Goal: Navigation & Orientation: Find specific page/section

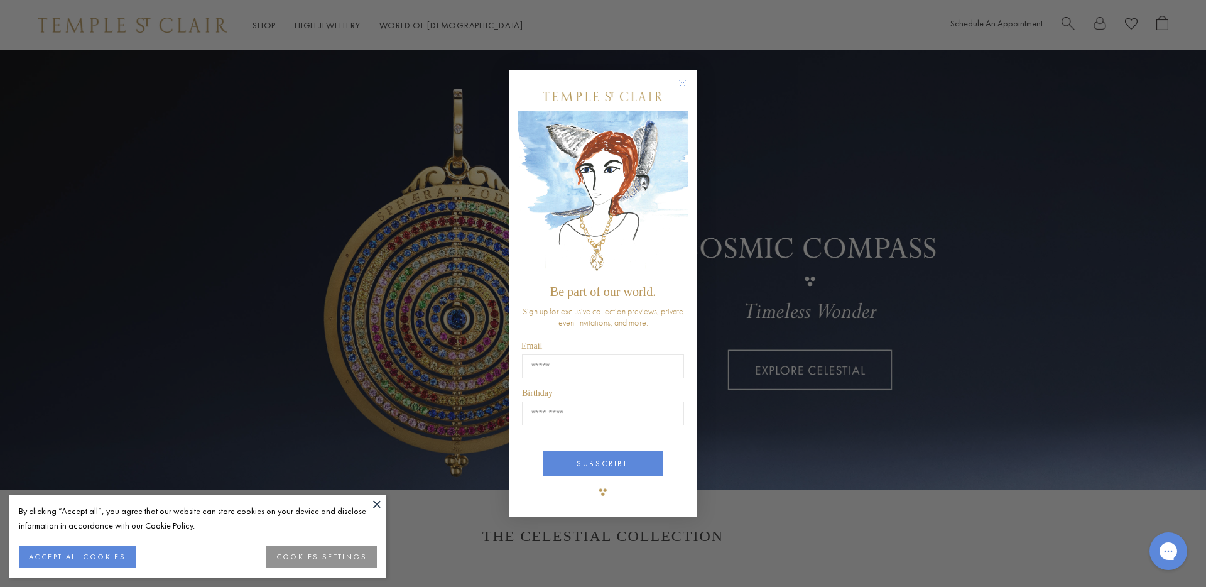
click at [681, 85] on icon "Close dialog" at bounding box center [682, 84] width 16 height 16
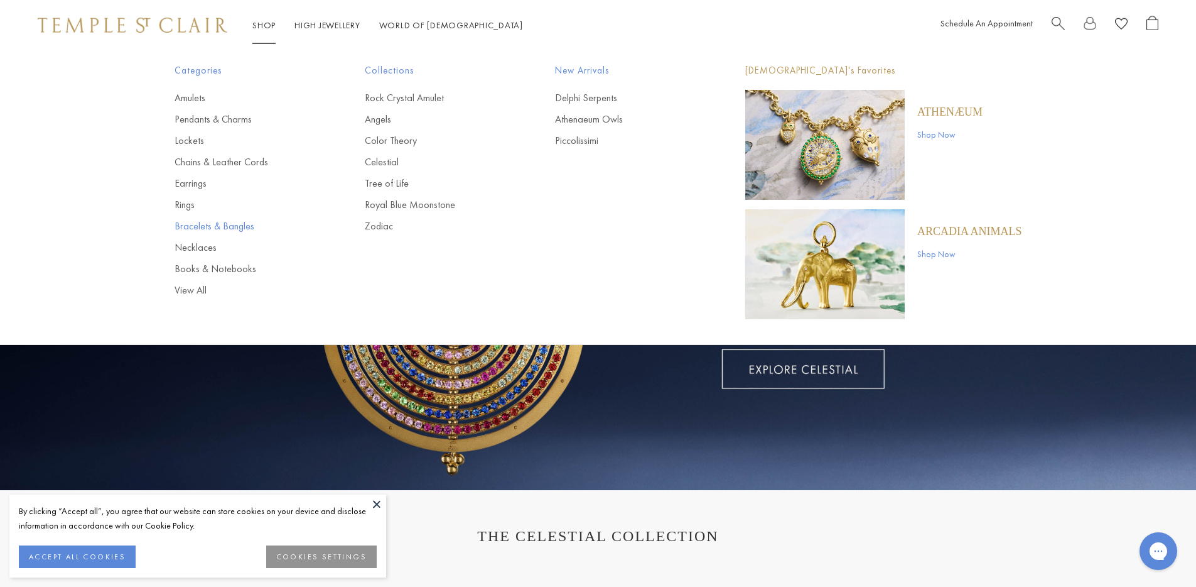
click at [203, 231] on link "Bracelets & Bangles" at bounding box center [245, 226] width 140 height 14
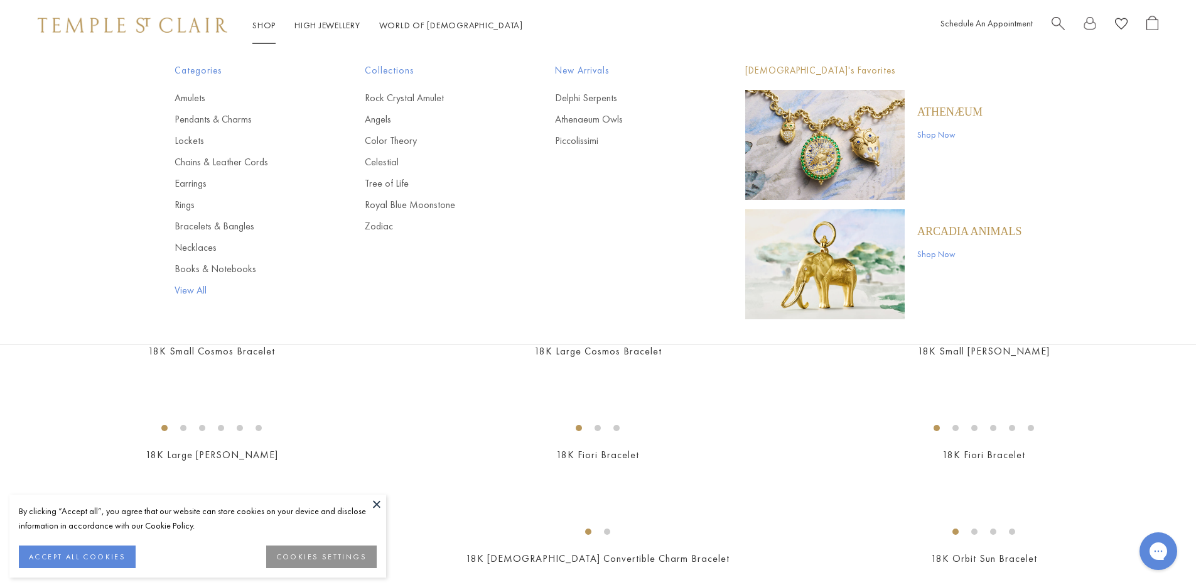
click at [195, 288] on link "View All" at bounding box center [245, 290] width 140 height 14
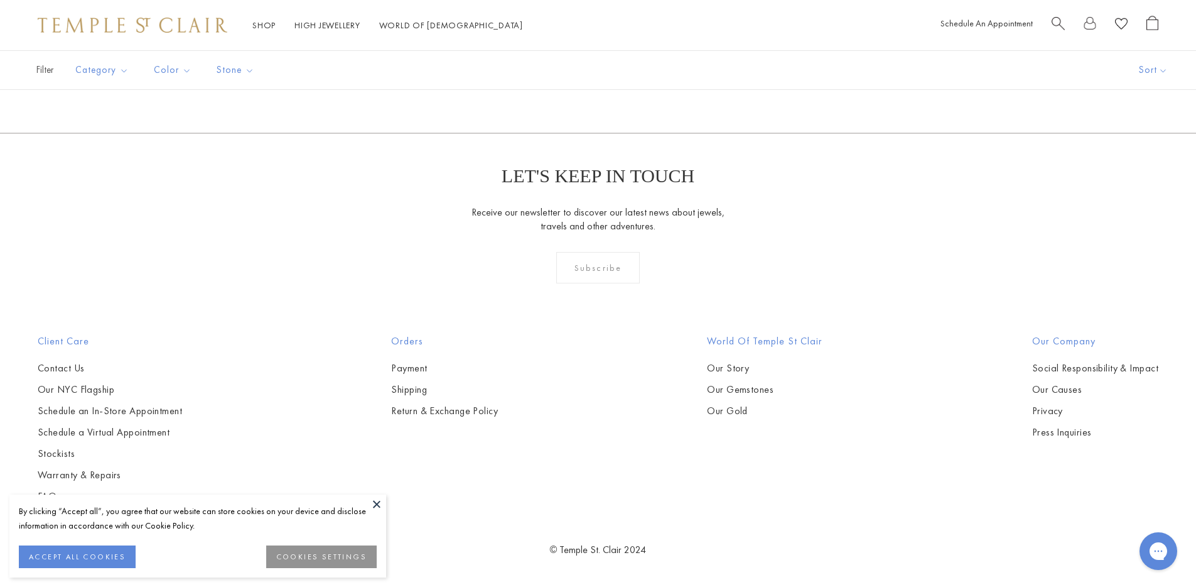
scroll to position [11712, 0]
